Goal: Task Accomplishment & Management: Manage account settings

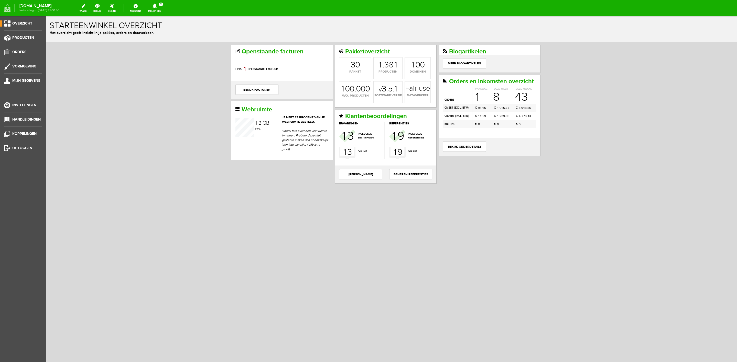
click at [163, 11] on link "Meldingen 2 Nieuwe orders Er is een nieuwe order( #6563 ) geplaatst door [PERSO…" at bounding box center [154, 8] width 19 height 11
click at [166, 30] on link "Er is een nieuwe order( #6563 ) geplaatst door [PERSON_NAME]" at bounding box center [155, 35] width 50 height 16
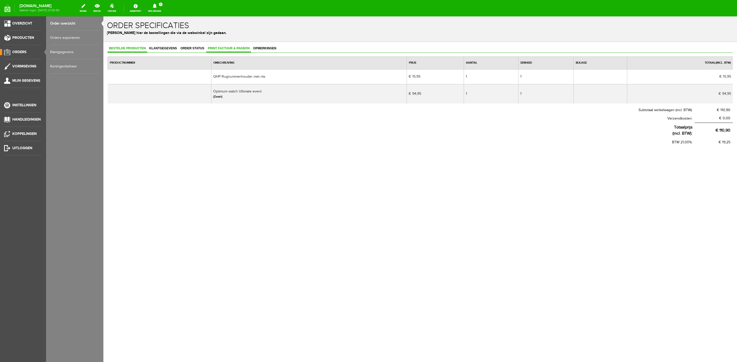
click at [249, 50] on link "Print factuur & pakbon" at bounding box center [228, 48] width 45 height 7
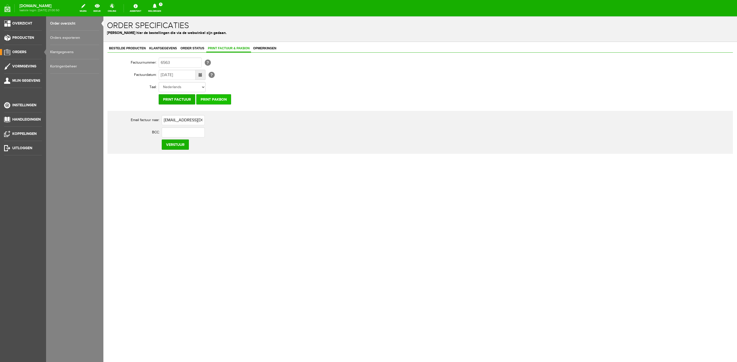
click at [211, 99] on input "Print pakbon" at bounding box center [213, 99] width 35 height 10
click at [157, 48] on span "Klantgegevens" at bounding box center [163, 49] width 31 height 4
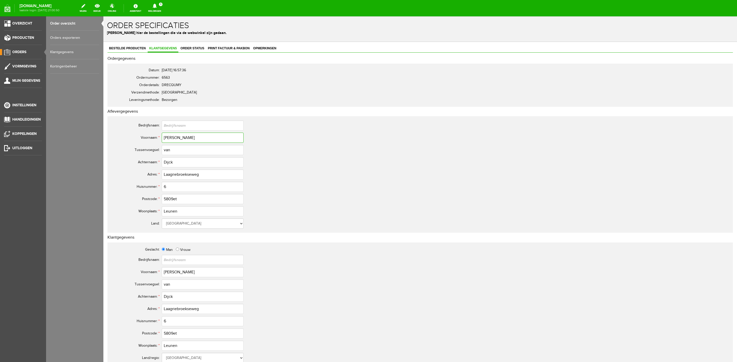
click at [169, 138] on input "[PERSON_NAME]" at bounding box center [203, 138] width 82 height 10
click at [144, 53] on div "Bestelde producten Klantgegevens Order status Print factuur & pakbon Opmerkinge…" at bounding box center [419, 255] width 625 height 420
click at [139, 51] on link "Bestelde producten" at bounding box center [127, 48] width 40 height 7
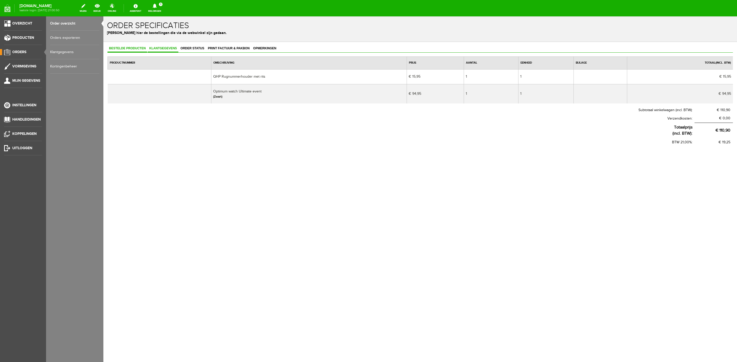
click at [160, 46] on link "Klantgegevens" at bounding box center [163, 48] width 31 height 7
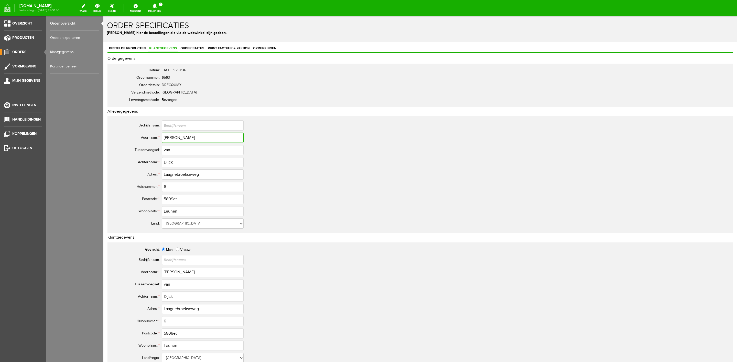
click at [170, 137] on input "[PERSON_NAME]" at bounding box center [203, 138] width 82 height 10
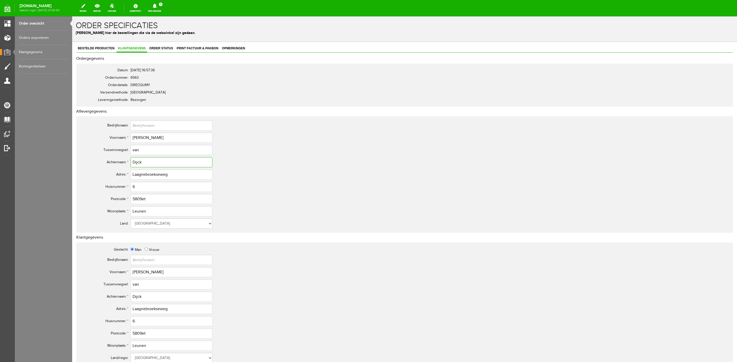
click at [135, 164] on input "Dijck" at bounding box center [171, 162] width 82 height 10
click at [140, 199] on input "5809et" at bounding box center [171, 199] width 82 height 10
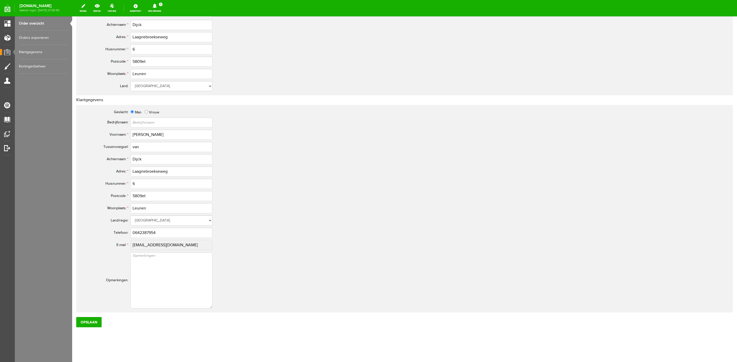
scroll to position [141, 0]
click at [150, 232] on input "0642387954" at bounding box center [171, 230] width 82 height 10
click at [139, 231] on input "0642387954" at bounding box center [171, 230] width 82 height 10
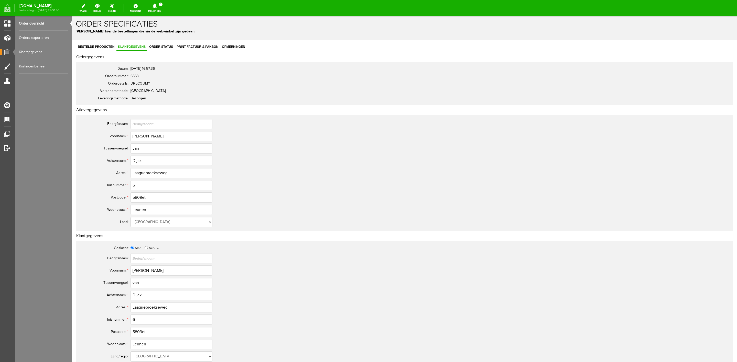
scroll to position [0, 0]
click at [162, 49] on span "Order status" at bounding box center [161, 49] width 27 height 4
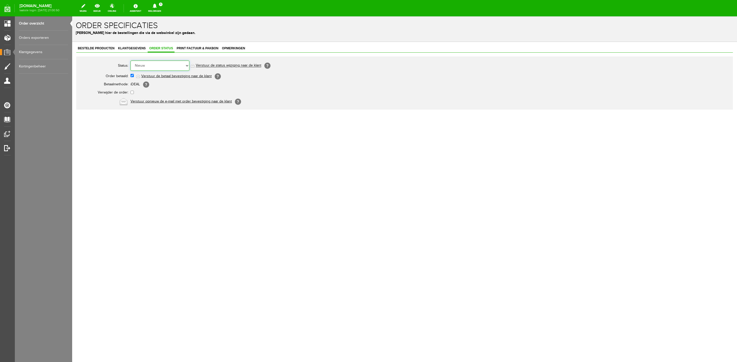
click at [164, 61] on select "Order niet afgerond Nieuw Order in behandeling Wacht op leverancier Wacht op be…" at bounding box center [159, 66] width 59 height 10
select select "5"
click at [130, 61] on select "Order niet afgerond Nieuw Order in behandeling Wacht op leverancier Wacht op be…" at bounding box center [159, 66] width 59 height 10
click at [237, 67] on link "Verstuur de status wijziging naar de klant" at bounding box center [228, 66] width 65 height 4
click at [153, 8] on link "Meldingen 1 Nieuwe orders Er is een nieuwe order( #6562 ) geplaatst door [PERSO…" at bounding box center [154, 8] width 19 height 11
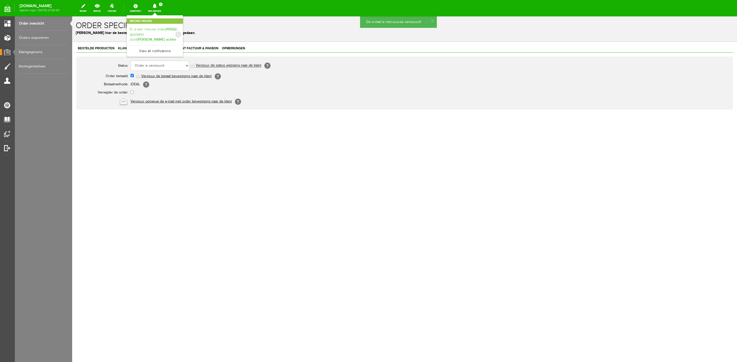
click at [161, 37] on b "[PERSON_NAME] achter" at bounding box center [156, 39] width 39 height 4
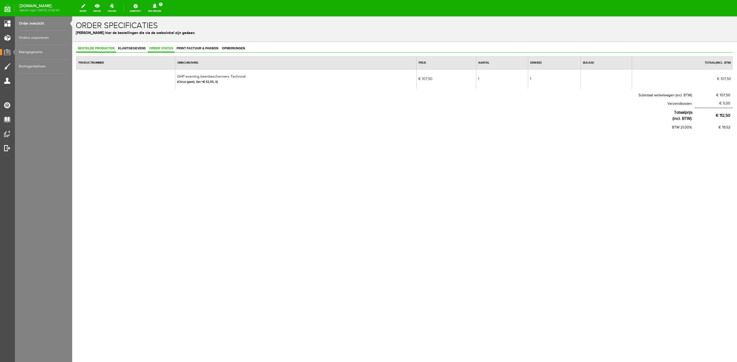
click at [158, 46] on link "Order status" at bounding box center [161, 48] width 27 height 7
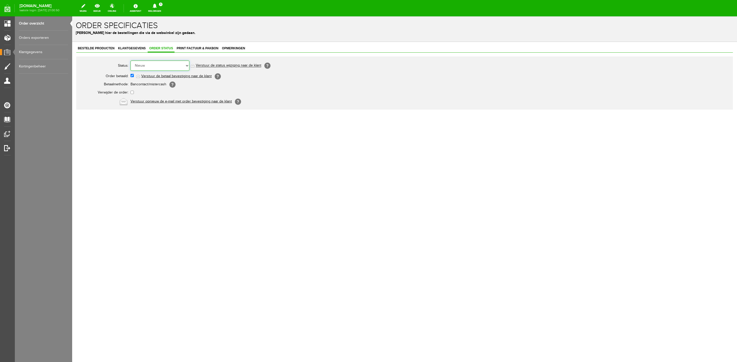
click at [168, 66] on select "Order niet afgerond Nieuw Order in behandeling Wacht op leverancier Wacht op be…" at bounding box center [159, 66] width 59 height 10
select select "3"
click at [130, 61] on select "Order niet afgerond Nieuw Order in behandeling Wacht op leverancier Wacht op be…" at bounding box center [159, 66] width 59 height 10
click at [36, 23] on link "Order overzicht" at bounding box center [43, 23] width 49 height 14
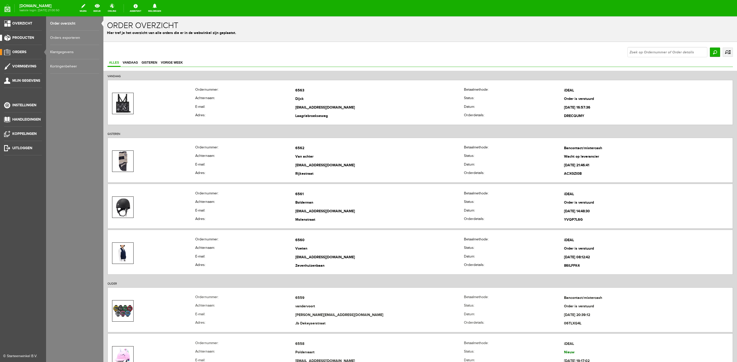
click at [21, 38] on span "Producten" at bounding box center [23, 38] width 22 height 4
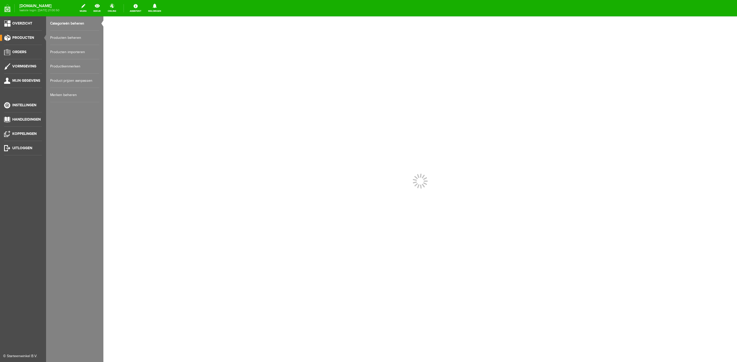
click at [63, 41] on link "Producten beheren" at bounding box center [74, 38] width 49 height 14
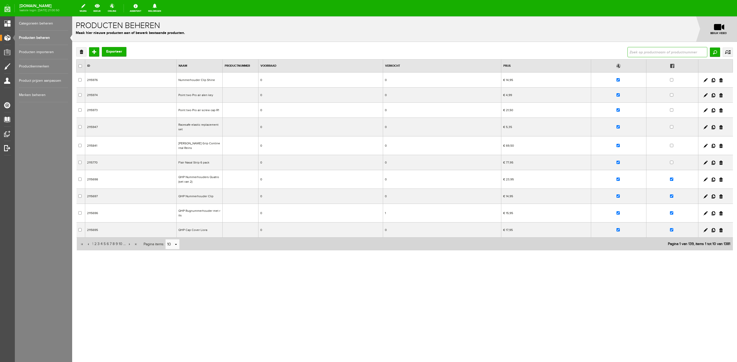
click at [639, 50] on input "text" at bounding box center [667, 52] width 80 height 10
type input "voets"
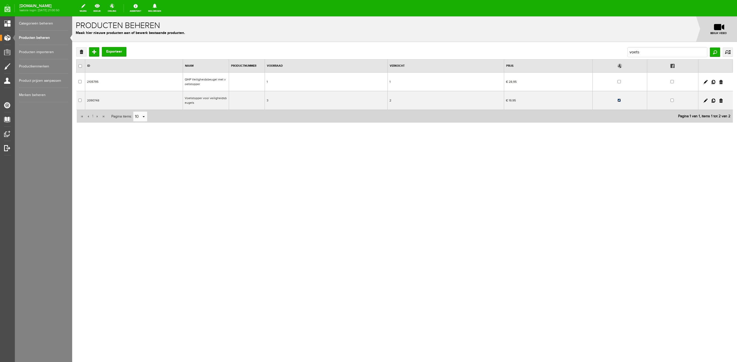
click at [619, 101] on input "checkbox" at bounding box center [618, 100] width 3 height 3
checkbox input "false"
click at [647, 54] on input "voets" at bounding box center [667, 52] width 80 height 10
click at [635, 52] on input "voets" at bounding box center [667, 52] width 80 height 10
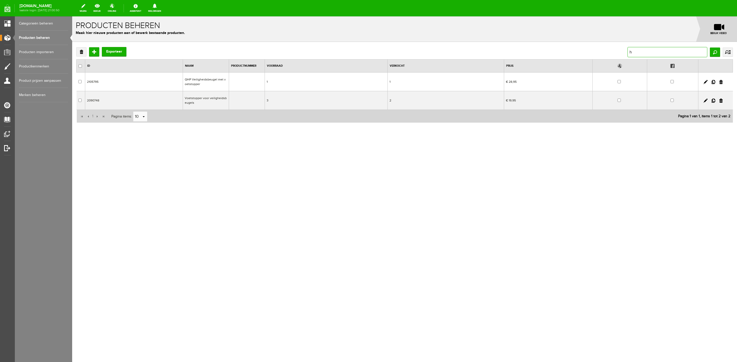
type input "hb"
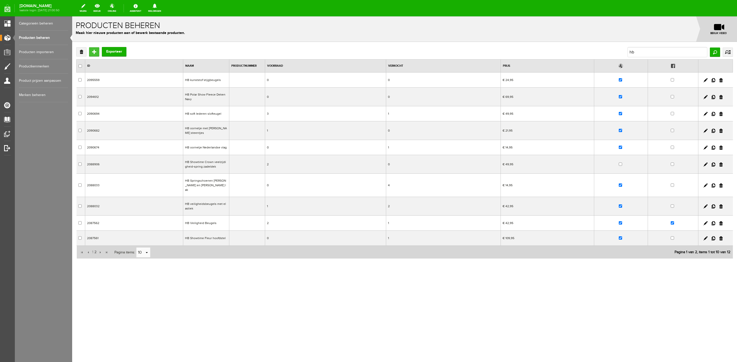
click at [91, 54] on input "Toevoegen" at bounding box center [94, 51] width 10 height 9
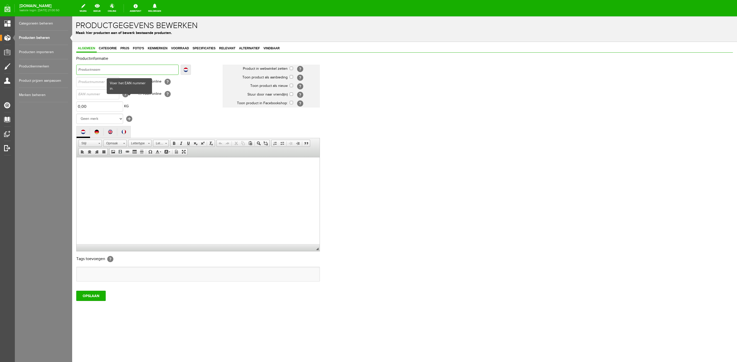
click at [117, 74] on input "text" at bounding box center [127, 70] width 102 height 10
type input "P"
type input "Pr"
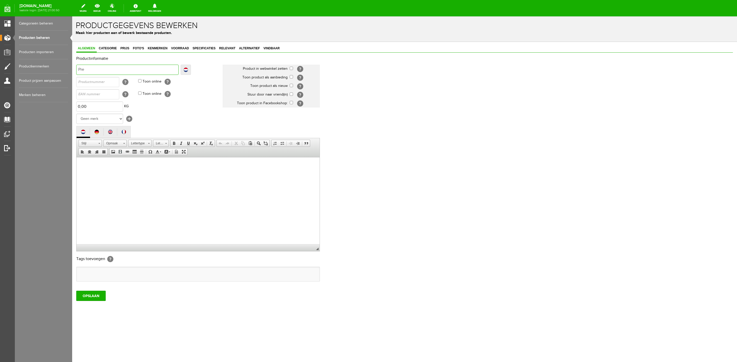
type input "Prem"
type input "Premie"
type input "Premier"
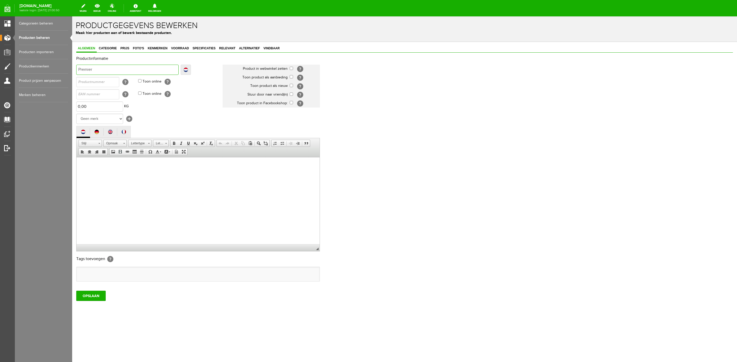
type input "Premier"
type input "Premier E"
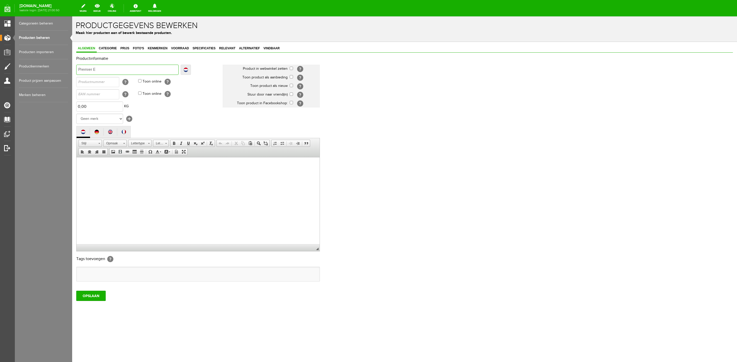
type input "Premier Eq"
type input "Premier Equ"
type input "Premier Equi"
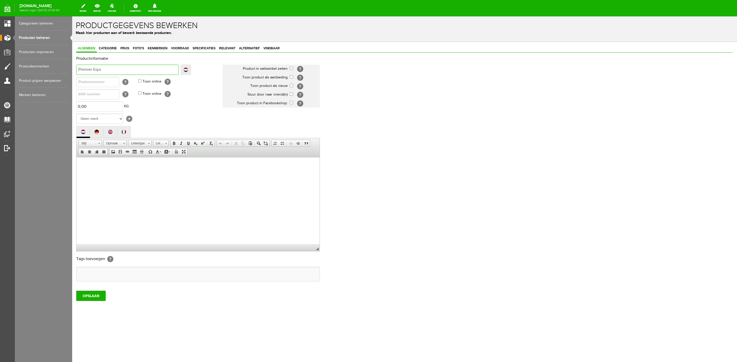
type input "Premier Equi"
type input "Premier Equine"
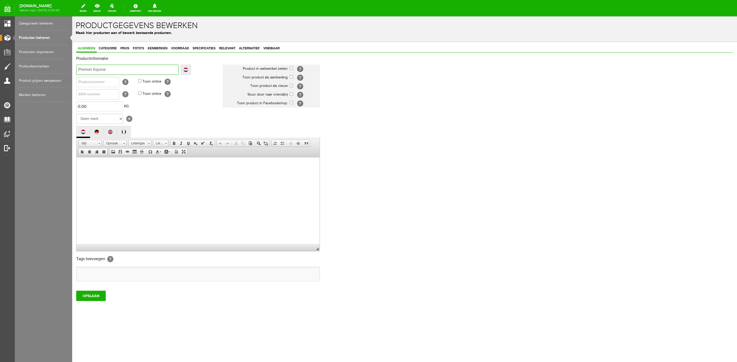
paste input "PE correction pad"
type input "Premier Equine PE correction pad"
type input "Premier Equine PEcorrection pad"
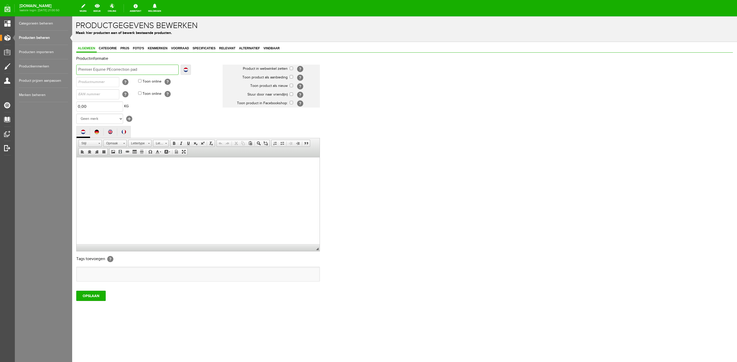
type input "Premier Equine Pcorrection pad"
type input "Premier Equine correction pad"
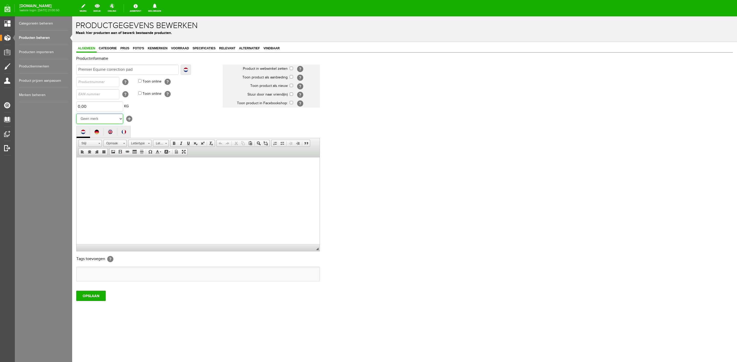
click at [119, 120] on select "Geen merk [PERSON_NAME] Robinson Segura Airbag HesTec FreeJump Westropp Fenwick…" at bounding box center [99, 119] width 47 height 10
select select "134070"
click at [76, 114] on select "Geen merk [PERSON_NAME] Robinson Segura Airbag HesTec FreeJump Westropp Fenwick…" at bounding box center [99, 119] width 47 height 10
click at [292, 67] on input "checkbox" at bounding box center [291, 68] width 3 height 3
checkbox input "true"
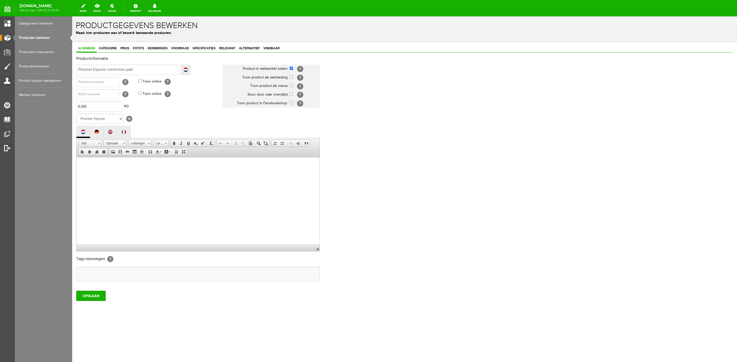
click at [293, 87] on td "[?]" at bounding box center [305, 86] width 30 height 9
click at [291, 86] on input "checkbox" at bounding box center [291, 85] width 3 height 3
checkbox input "true"
click at [292, 94] on input "checkbox" at bounding box center [291, 94] width 3 height 3
checkbox input "true"
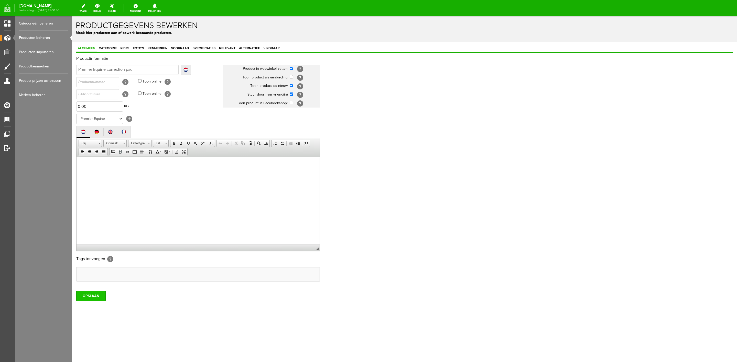
click at [84, 301] on input "OPSLAAN" at bounding box center [90, 296] width 29 height 10
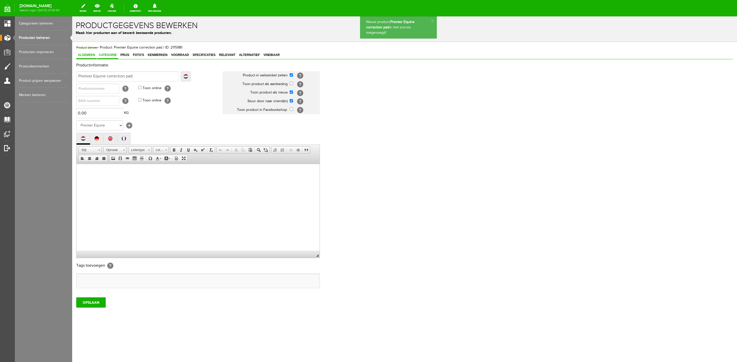
click at [110, 56] on span "Categorie" at bounding box center [107, 55] width 21 height 4
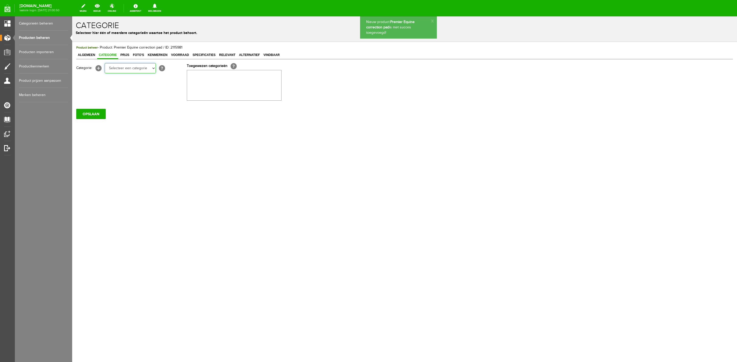
click at [123, 71] on select "Selecteer een categorie Sale Bodyprotector Outlet [PERSON_NAME] AW24 Hoofdsteln…" at bounding box center [130, 68] width 51 height 10
select select "132735"
click at [105, 63] on select "Selecteer een categorie Sale Bodyprotector Outlet [PERSON_NAME] AW24 Hoofdsteln…" at bounding box center [130, 68] width 51 height 10
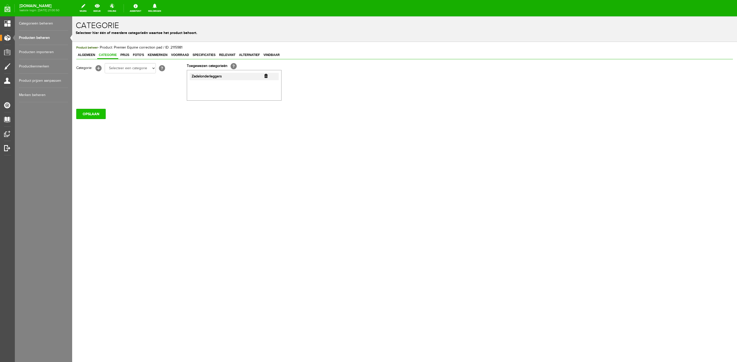
click at [94, 112] on input "OPSLAAN" at bounding box center [90, 114] width 29 height 10
click at [125, 55] on span "Prijs" at bounding box center [125, 55] width 12 height 4
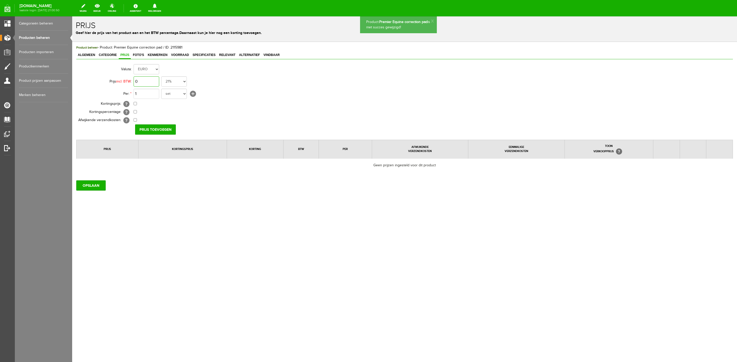
click at [145, 80] on input "0" at bounding box center [147, 81] width 26 height 10
click at [153, 84] on input "0" at bounding box center [147, 81] width 26 height 10
type input "€ 144,95"
click at [162, 127] on input "Prijs toevoegen" at bounding box center [155, 130] width 41 height 10
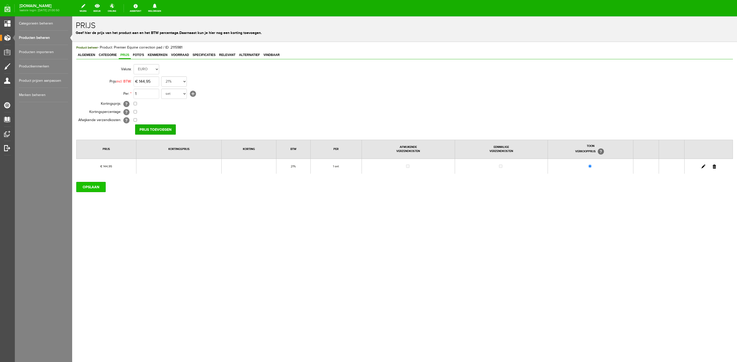
click at [96, 190] on input "OPSLAAN" at bounding box center [90, 187] width 29 height 10
click at [140, 57] on span "Foto's" at bounding box center [138, 55] width 14 height 4
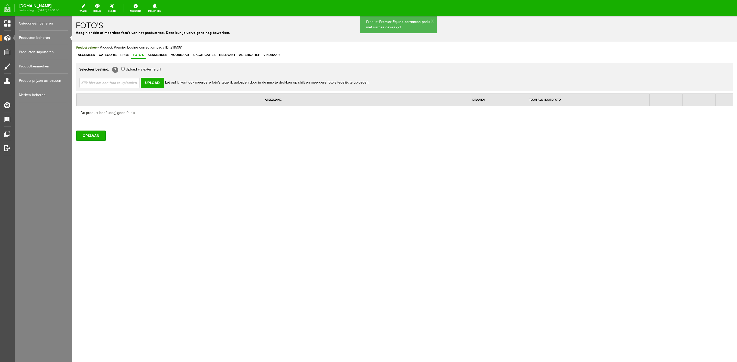
click at [130, 82] on input "file" at bounding box center [111, 83] width 64 height 10
type input "C:\fakepath\PE correction pad.jpg"
type input "PE correction pad.jpg"
click at [154, 84] on input "Upload" at bounding box center [152, 83] width 23 height 10
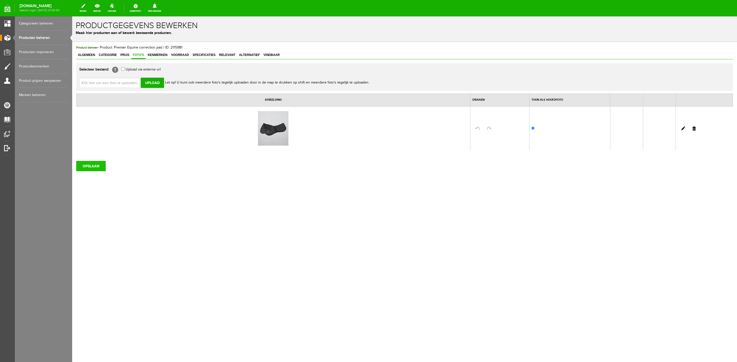
click at [97, 169] on input "OPSLAAN" at bounding box center [90, 166] width 29 height 10
click at [161, 55] on span "Kenmerken" at bounding box center [157, 55] width 23 height 4
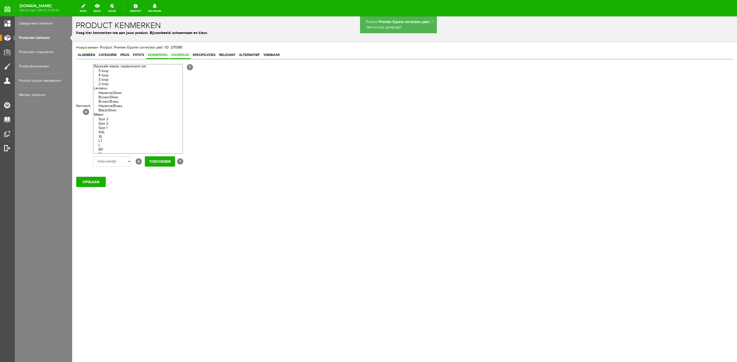
click at [180, 58] on link "Voorraad" at bounding box center [179, 55] width 21 height 7
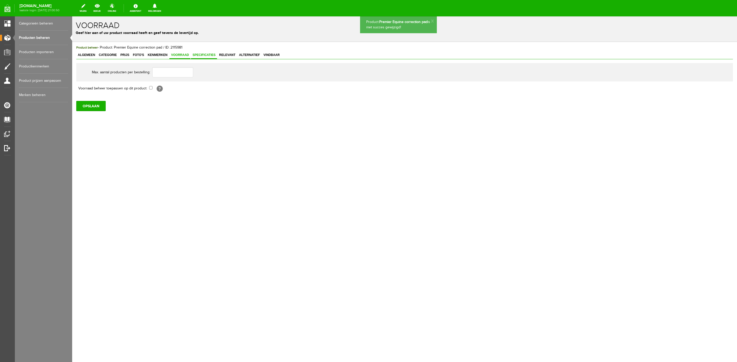
click at [204, 53] on span "Specificaties" at bounding box center [204, 55] width 26 height 4
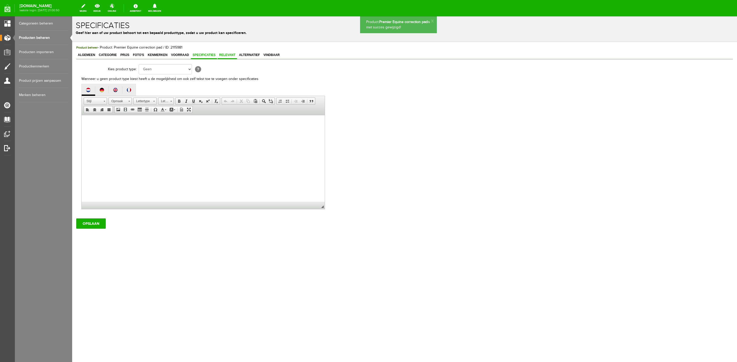
click at [223, 55] on span "Relevant" at bounding box center [226, 55] width 19 height 4
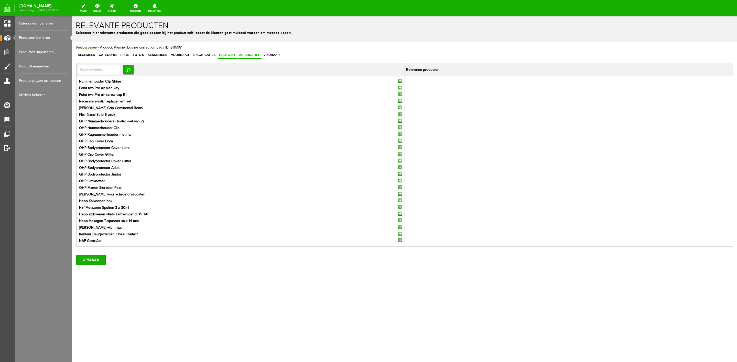
click at [258, 56] on span "Alternatief" at bounding box center [249, 55] width 24 height 4
click at [232, 56] on span "Relevant" at bounding box center [226, 55] width 19 height 4
click at [115, 76] on td "Zoeken" at bounding box center [240, 69] width 328 height 13
drag, startPoint x: 110, startPoint y: 72, endPoint x: 107, endPoint y: 78, distance: 7.0
click at [110, 72] on input "text" at bounding box center [99, 70] width 43 height 10
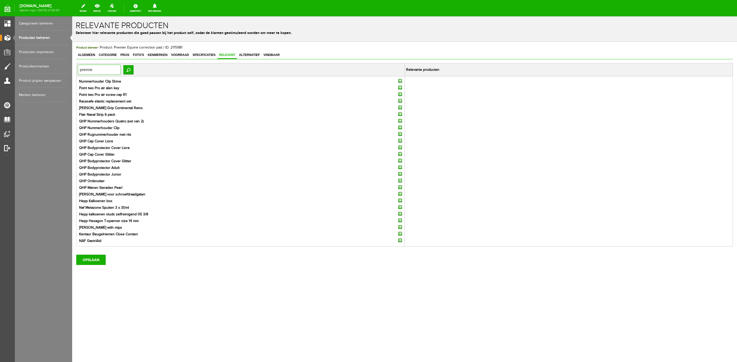
type input "premier"
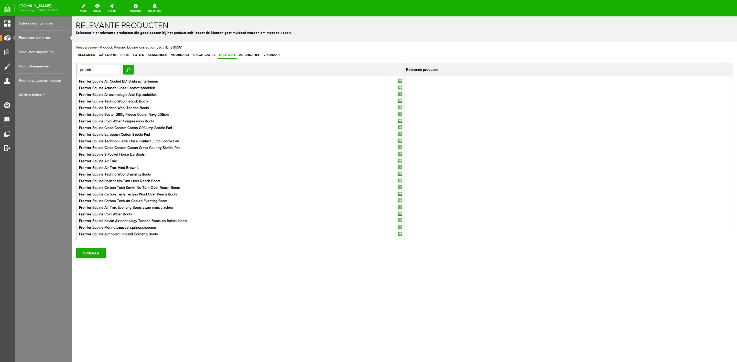
click at [398, 87] on input "button" at bounding box center [400, 88] width 4 height 4
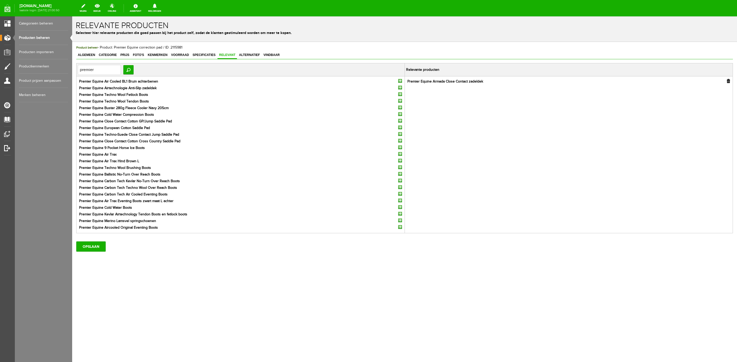
click at [399, 122] on input "button" at bounding box center [400, 121] width 4 height 4
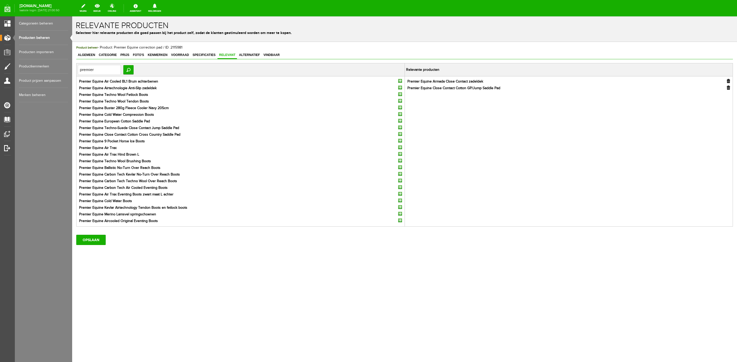
click at [400, 123] on input "button" at bounding box center [400, 121] width 4 height 4
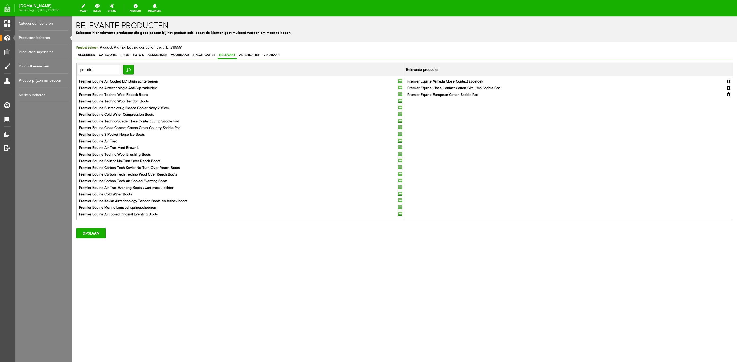
click at [400, 123] on input "button" at bounding box center [400, 121] width 4 height 4
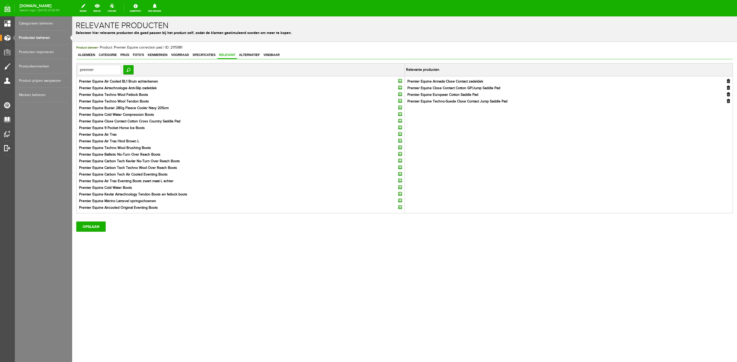
click at [400, 123] on input "button" at bounding box center [400, 121] width 4 height 4
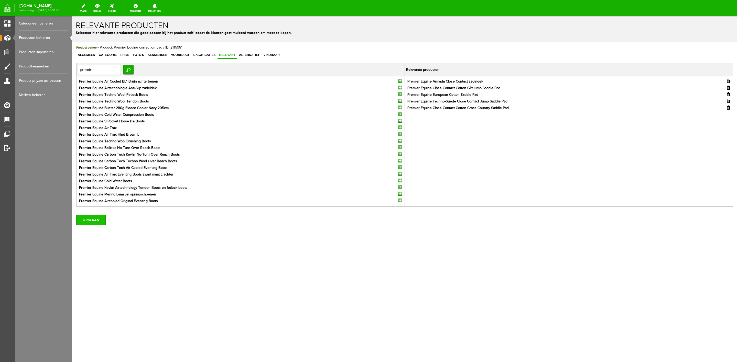
click at [99, 223] on input "OPSLAAN" at bounding box center [90, 220] width 29 height 10
click at [246, 56] on span "Alternatief" at bounding box center [249, 55] width 24 height 4
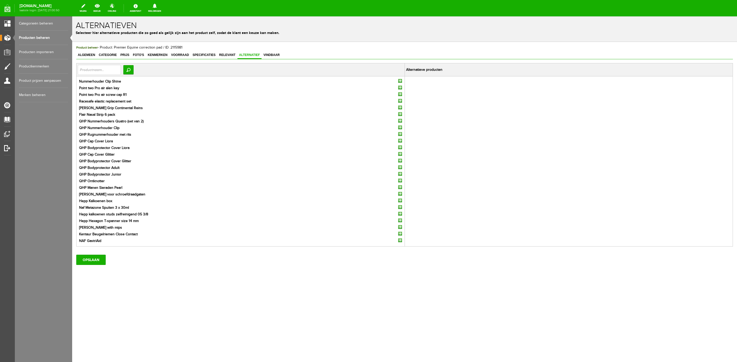
click at [101, 77] on td "Nummerhouder Clip Shine Point two Pro air alen key Point two Pro air screw cap …" at bounding box center [240, 161] width 328 height 170
click at [103, 72] on input "text" at bounding box center [99, 70] width 43 height 10
type input "l"
type input "pad"
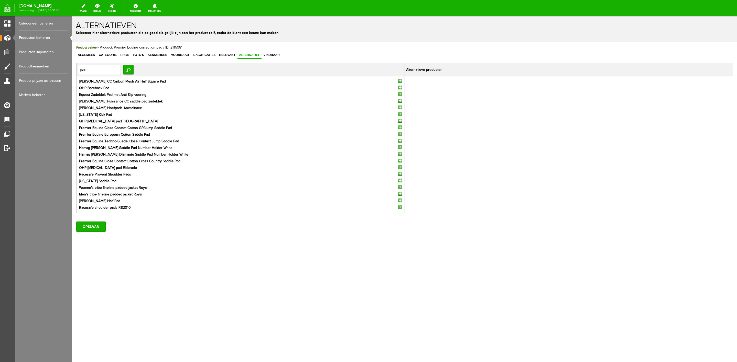
click at [398, 82] on input "button" at bounding box center [400, 81] width 4 height 4
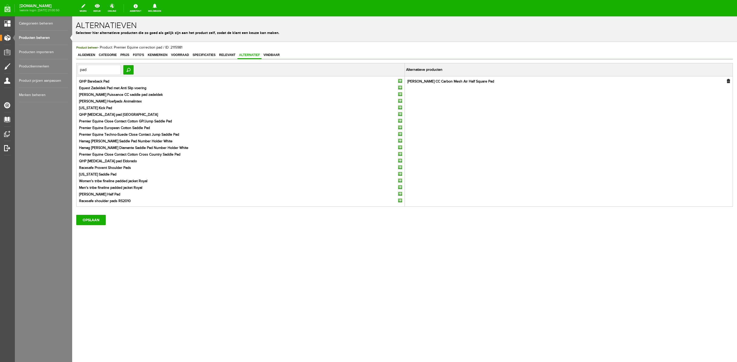
click at [401, 95] on input "button" at bounding box center [400, 94] width 4 height 4
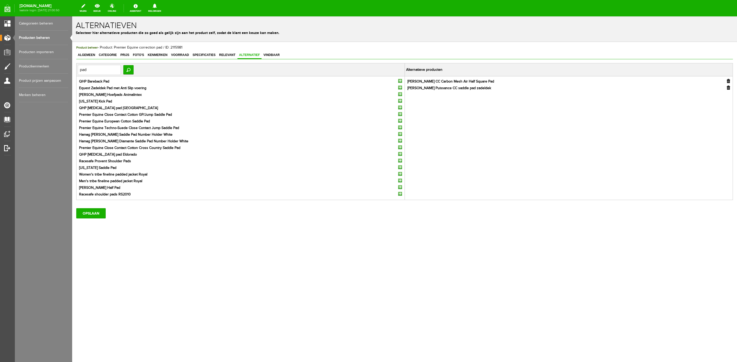
drag, startPoint x: 401, startPoint y: 95, endPoint x: 329, endPoint y: 237, distance: 159.4
click at [329, 237] on div "Product beheer - Product: Premier Equine correction pad / ID: 2115981 Algemeen …" at bounding box center [404, 149] width 664 height 215
click at [398, 186] on input "button" at bounding box center [400, 187] width 4 height 4
click at [101, 210] on input "OPSLAAN" at bounding box center [90, 207] width 29 height 10
click at [99, 201] on div "OPSLAAN" at bounding box center [404, 205] width 656 height 14
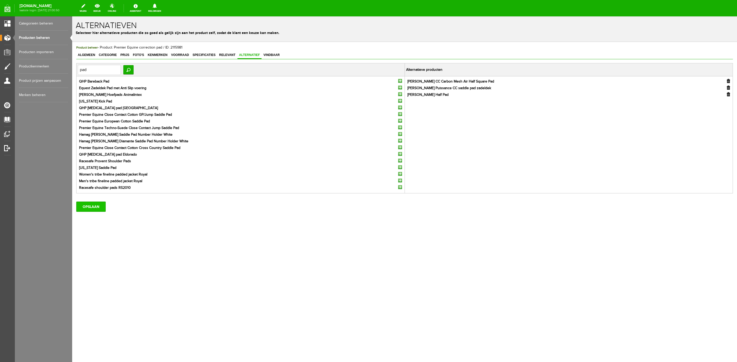
click at [100, 205] on input "OPSLAAN" at bounding box center [90, 207] width 29 height 10
